Goal: Transaction & Acquisition: Purchase product/service

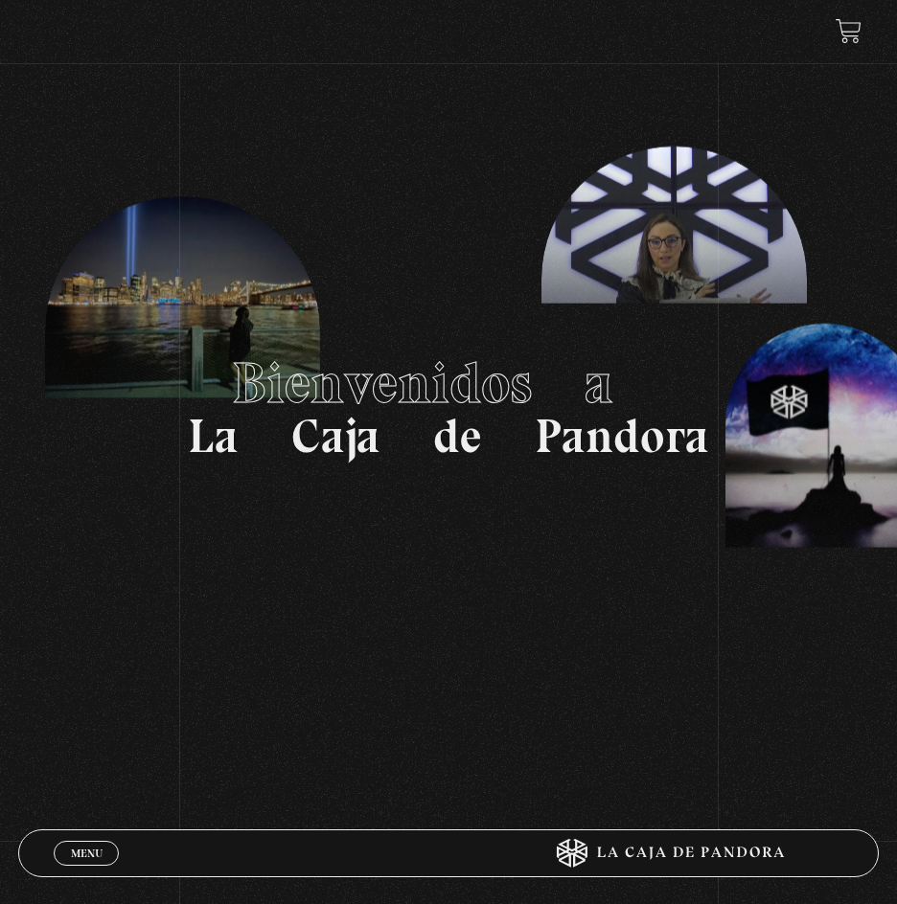
click at [851, 33] on link at bounding box center [848, 31] width 26 height 26
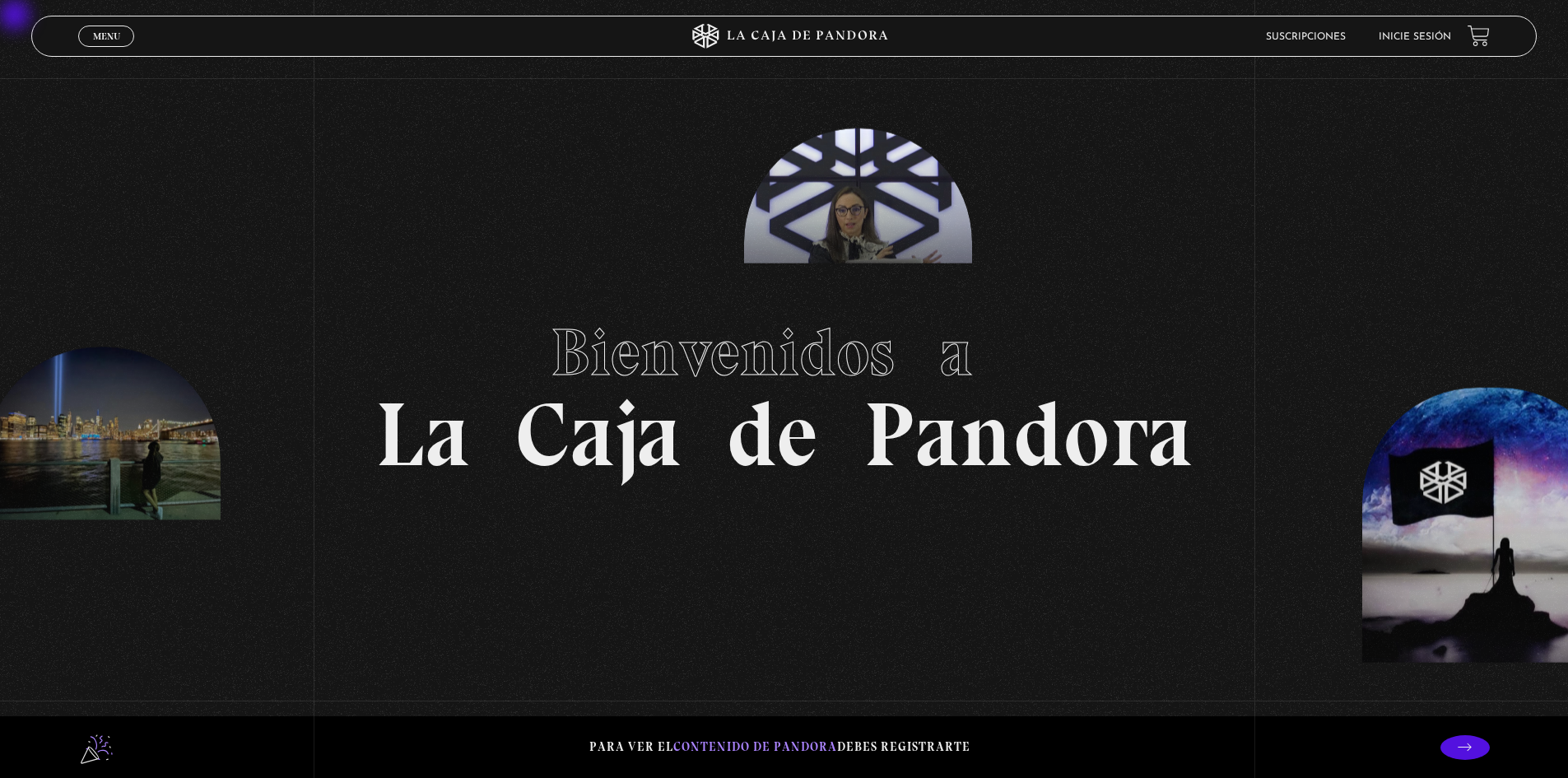
click at [770, 25] on li "Inicie sesión" at bounding box center [1415, 37] width 72 height 26
click at [770, 29] on li "Inicie sesión" at bounding box center [1415, 37] width 72 height 26
click at [770, 33] on link "Inicie sesión" at bounding box center [1415, 36] width 72 height 9
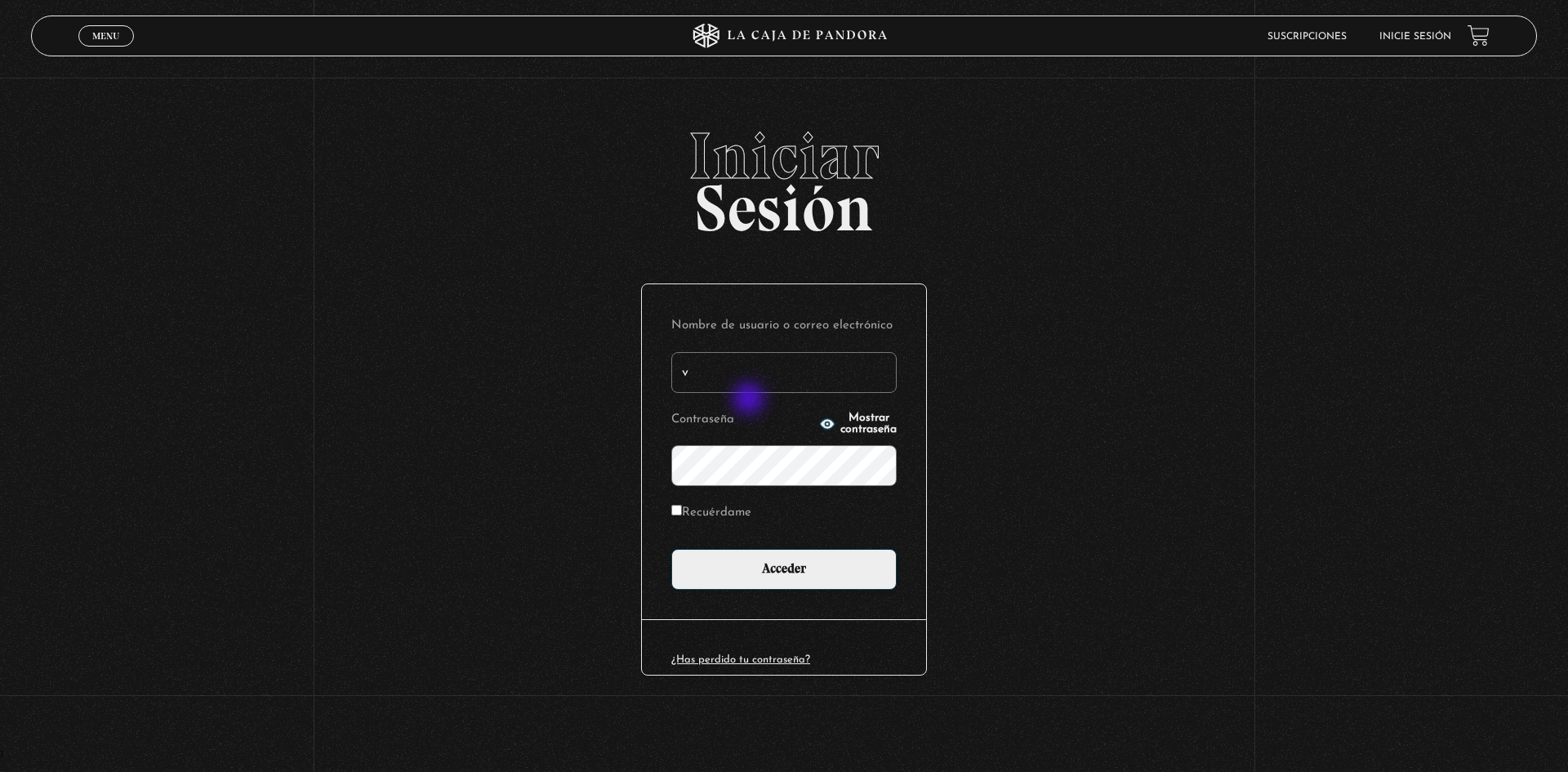
type input "[EMAIL_ADDRESS][DOMAIN_NAME]"
click at [671, 549] on input "Acceder" at bounding box center [784, 570] width 225 height 41
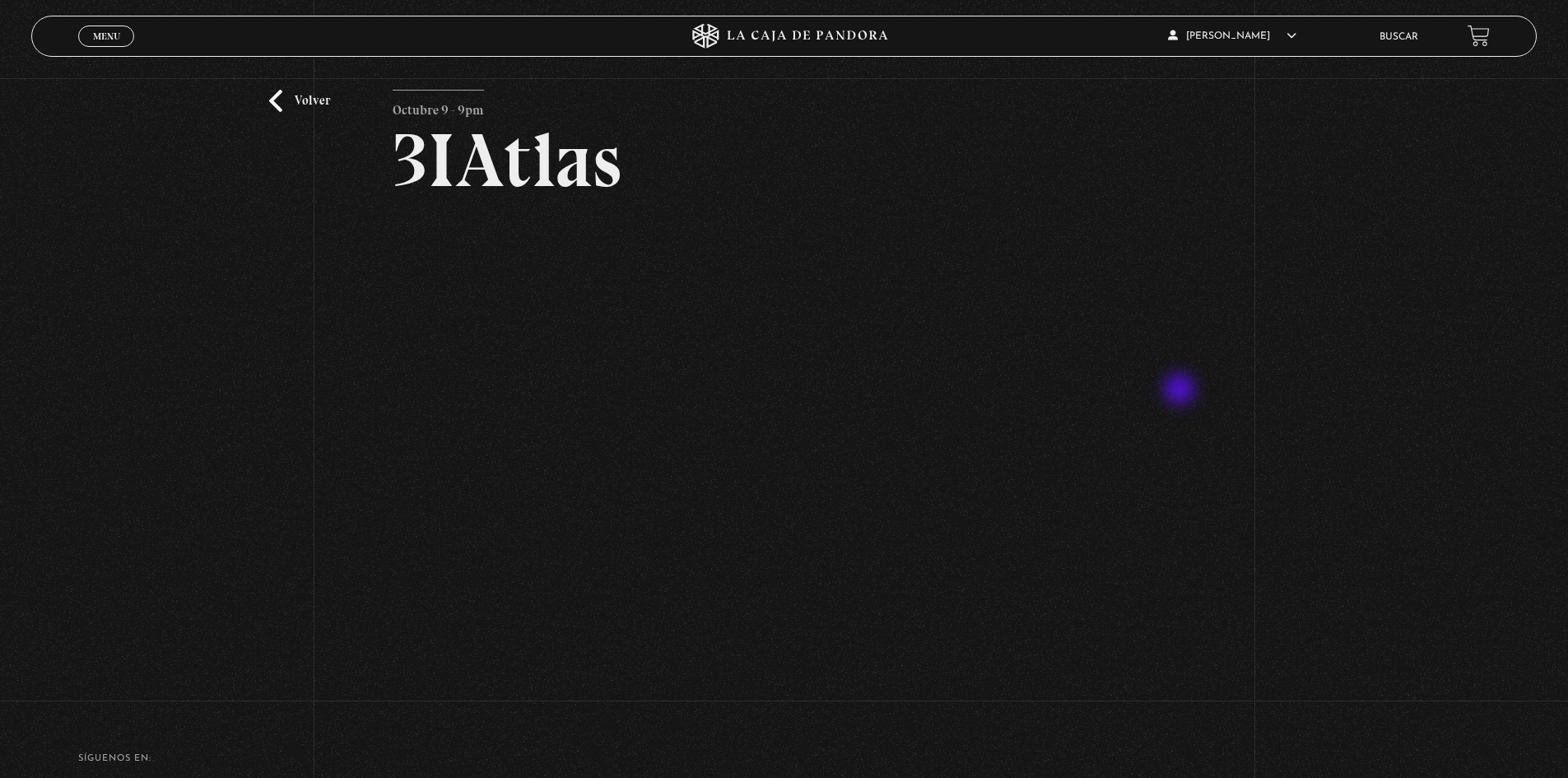
scroll to position [83, 0]
